Goal: Information Seeking & Learning: Check status

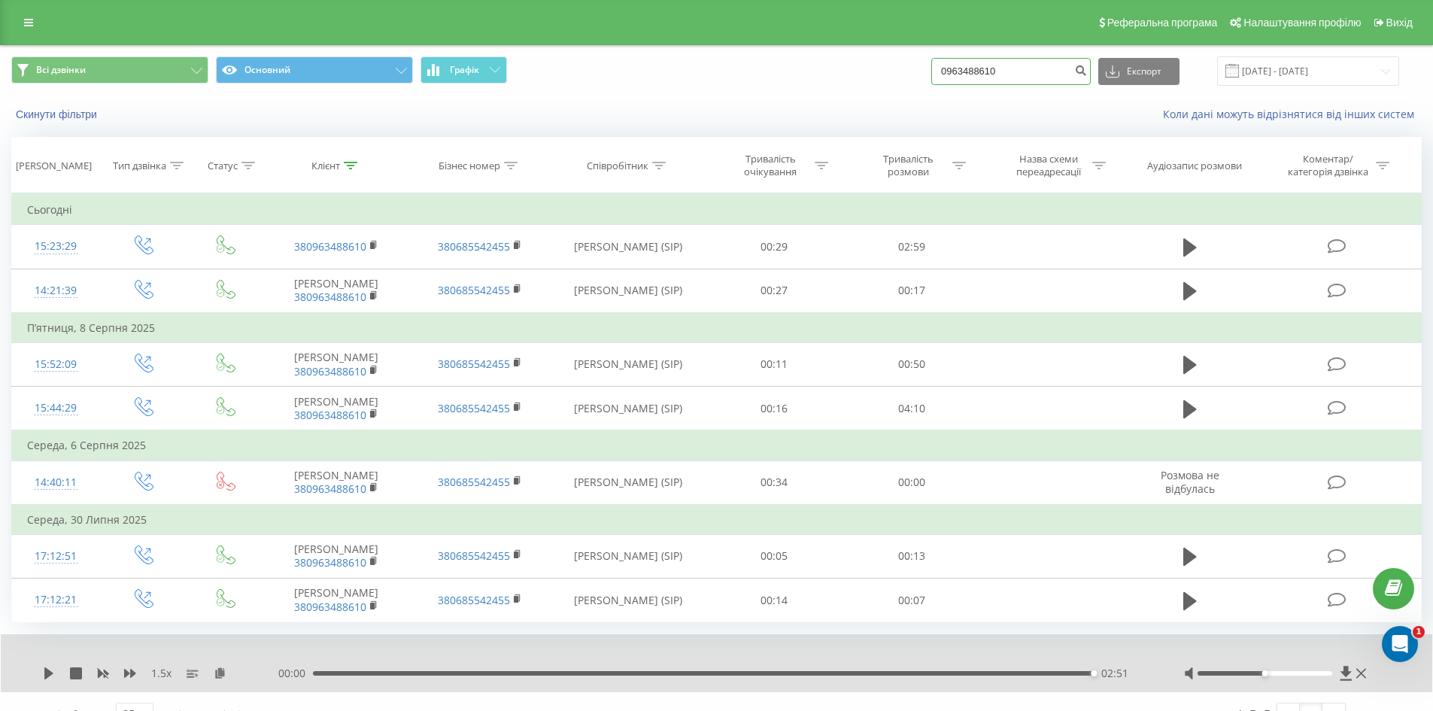
click at [1027, 79] on input "0963488610" at bounding box center [1010, 71] width 159 height 27
paste input "[PHONE_NUMBER]"
type input "0960652195"
click at [1087, 73] on icon "submit" at bounding box center [1080, 68] width 13 height 9
